Goal: Complete application form

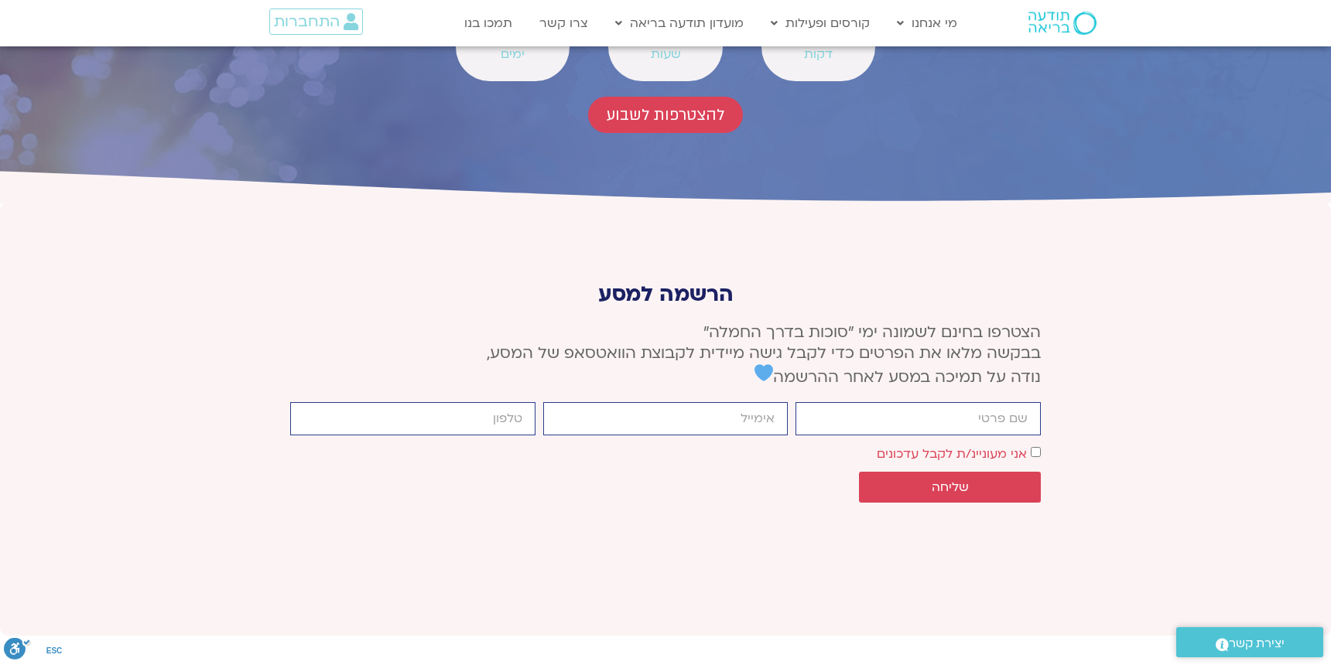
scroll to position [5759, 0]
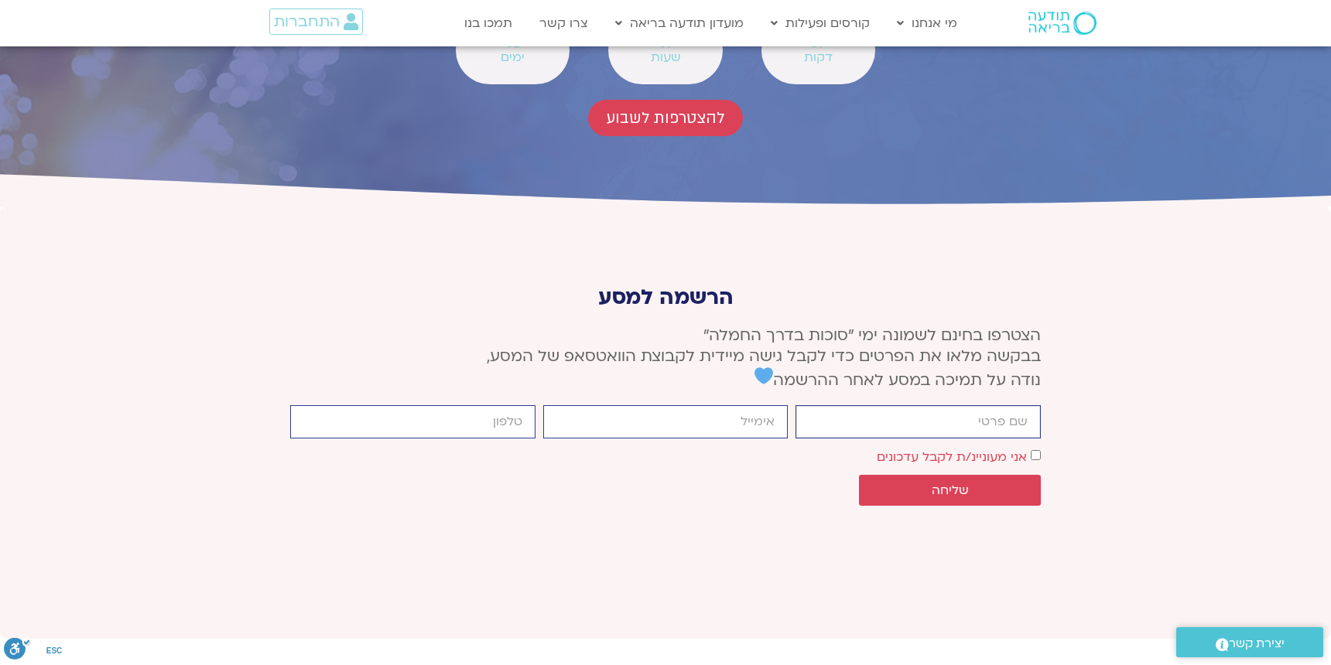
click at [966, 405] on input "firstname" at bounding box center [917, 421] width 245 height 33
type input "[PERSON_NAME]"
type input "[EMAIL_ADDRESS][DOMAIN_NAME]"
type input "0522493049"
click at [968, 483] on span "שליחה" at bounding box center [949, 490] width 145 height 14
